Goal: Use online tool/utility: Utilize a website feature to perform a specific function

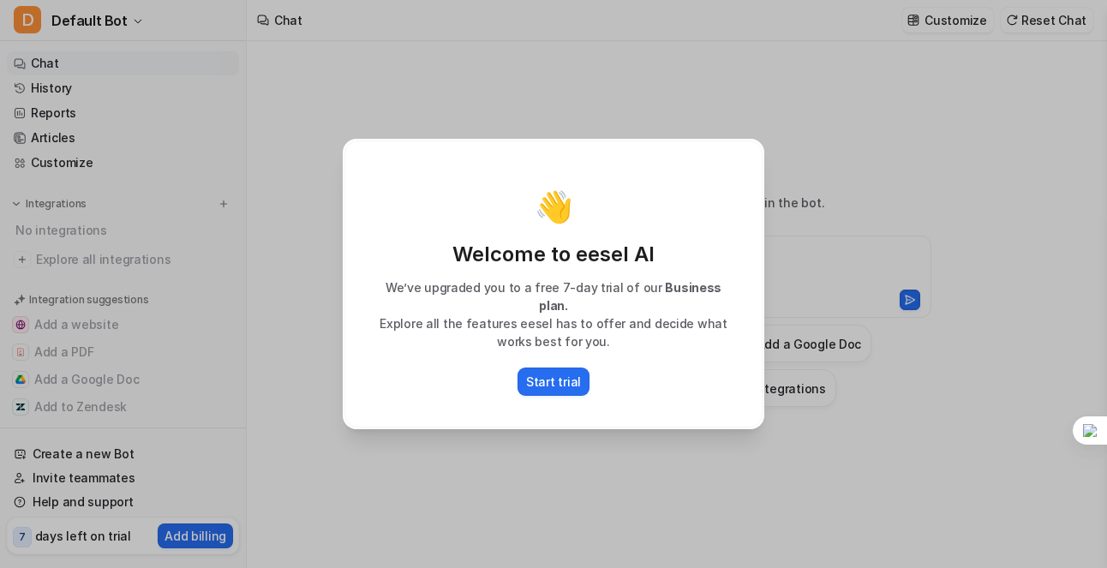
click at [838, 201] on div "👋 Welcome to eesel AI We’ve upgraded you to a free 7-day trial of our Business …" at bounding box center [553, 284] width 1107 height 568
click at [754, 145] on div "👋 Welcome to eesel AI We’ve upgraded you to a free 7-day trial of our Business …" at bounding box center [553, 284] width 449 height 568
click at [416, 194] on div "👋 Welcome to eesel AI We’ve upgraded you to a free 7-day trial of our Business …" at bounding box center [553, 283] width 418 height 287
